Goal: Task Accomplishment & Management: Use online tool/utility

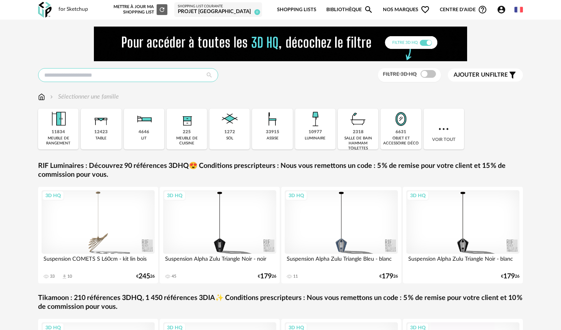
click at [197, 75] on input "text" at bounding box center [128, 75] width 180 height 14
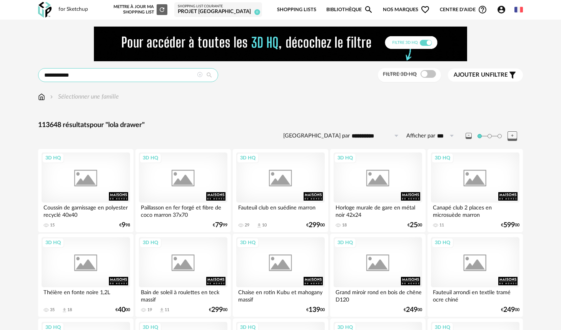
type input "**********"
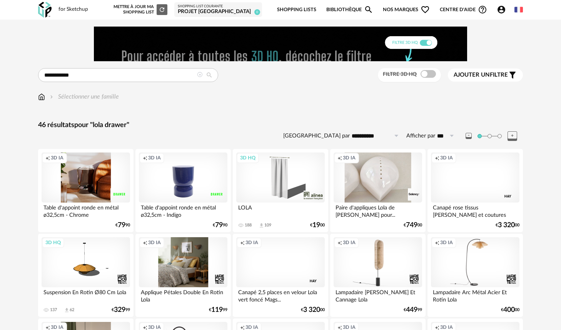
click at [97, 195] on div "Creation icon 3D IA" at bounding box center [86, 177] width 88 height 50
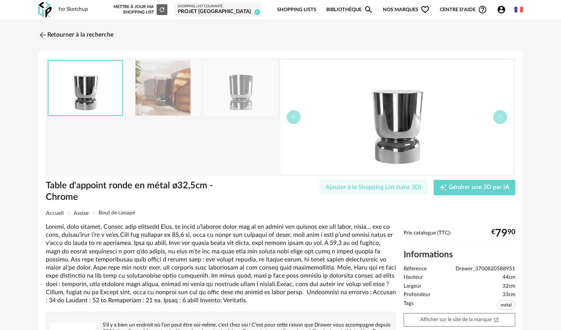
click at [390, 189] on span "Ajouter à la Shopping List (sans 3D)" at bounding box center [372, 187] width 95 height 6
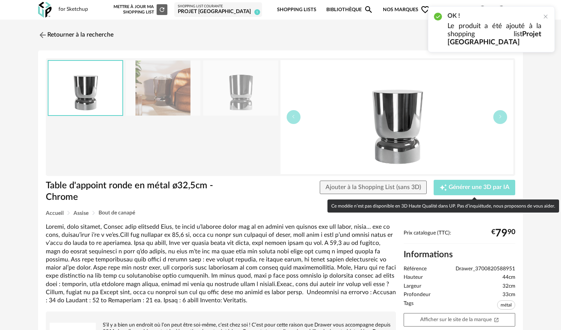
click at [457, 190] on span "Générer une 3D par IA" at bounding box center [478, 187] width 61 height 6
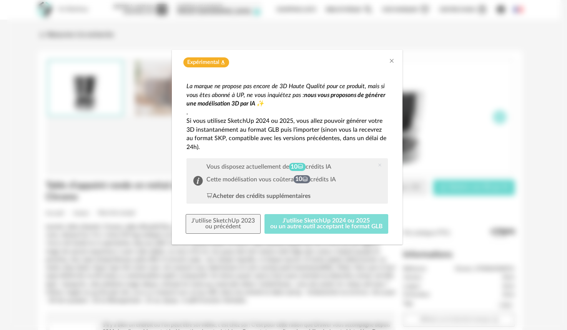
click at [295, 222] on button "J'utilise SketchUp 2024 ou 2025 ou un autre outil acceptant le format GLB" at bounding box center [327, 224] width 124 height 20
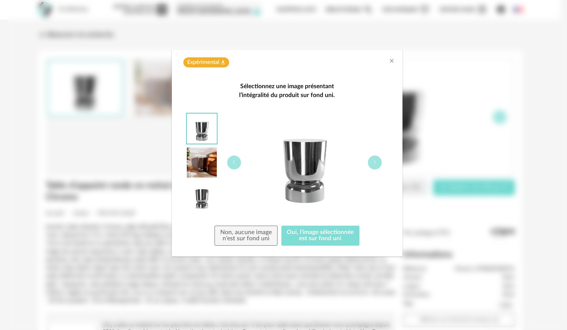
click at [328, 238] on button "Oui, l'image sélectionnée est sur fond uni" at bounding box center [320, 235] width 78 height 20
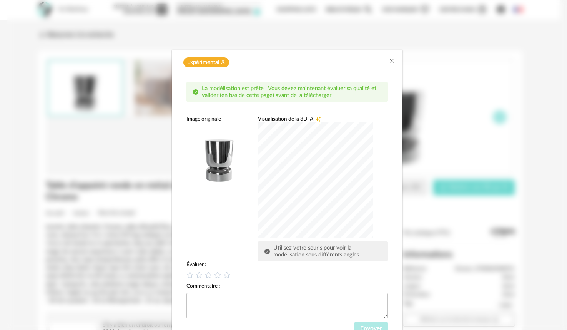
click at [294, 162] on div "dialog" at bounding box center [315, 179] width 115 height 115
click at [214, 275] on icon "dialog" at bounding box center [217, 274] width 7 height 7
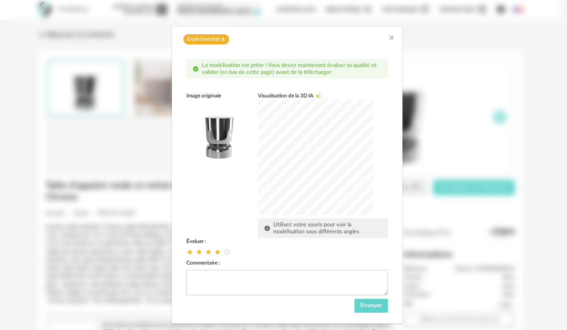
scroll to position [36, 0]
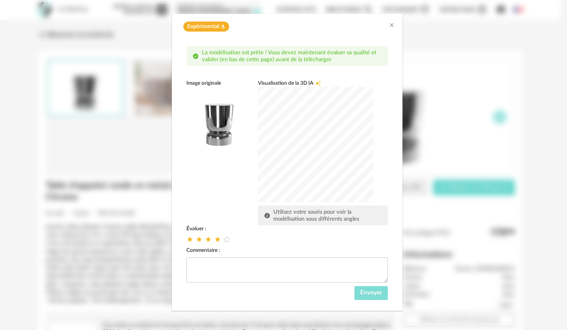
click at [363, 292] on span "Envoyer" at bounding box center [371, 292] width 22 height 6
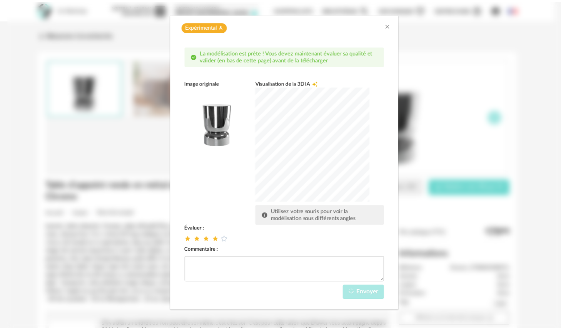
scroll to position [0, 0]
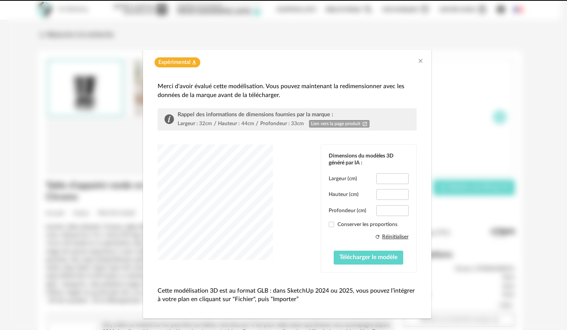
type input "****"
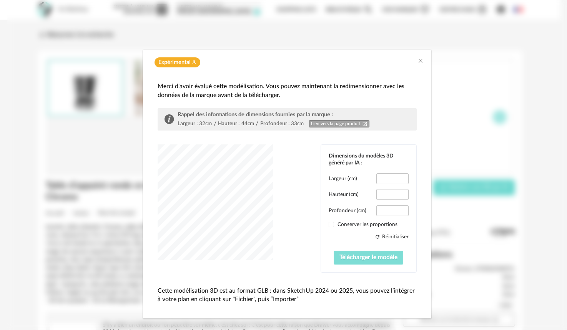
click at [347, 258] on span "Télécharger le modèle" at bounding box center [369, 257] width 58 height 6
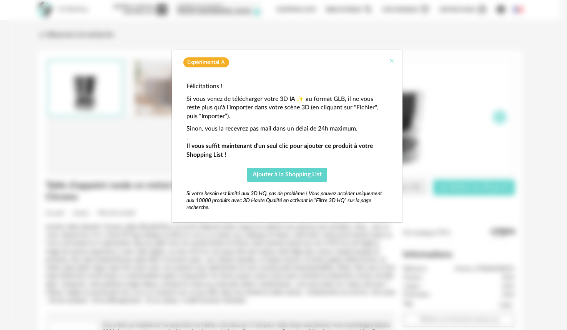
click at [394, 61] on icon "Close" at bounding box center [392, 61] width 6 height 6
